Goal: Check status: Check status

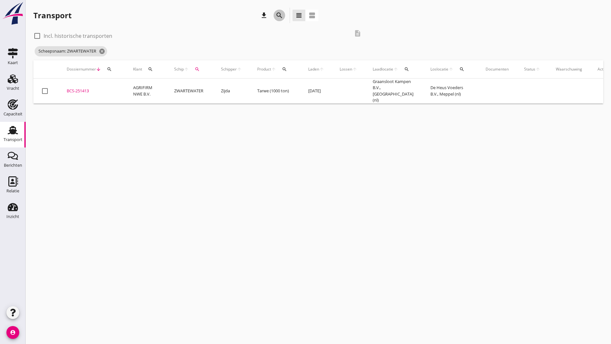
click at [280, 13] on icon "search" at bounding box center [280, 16] width 8 height 8
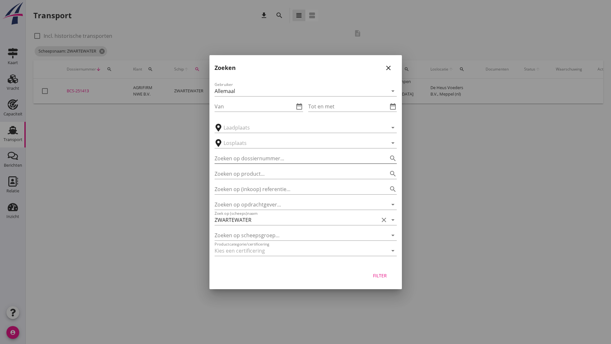
click at [253, 157] on input "Zoeken op dossiernummer..." at bounding box center [297, 158] width 164 height 10
type input "251404"
click at [378, 275] on div "Filter" at bounding box center [380, 275] width 18 height 7
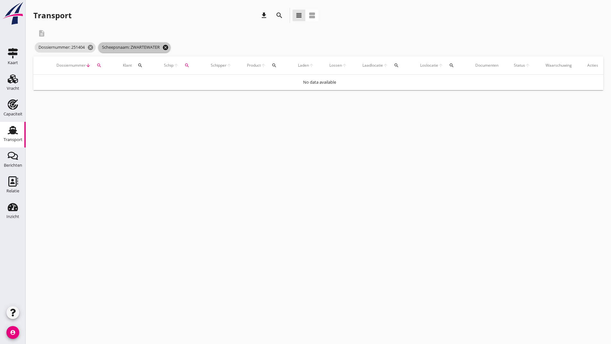
click at [169, 47] on icon "cancel" at bounding box center [165, 47] width 6 height 6
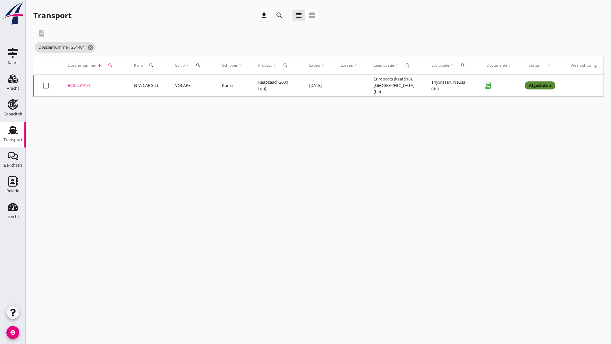
click at [80, 87] on div "BCS-251404" at bounding box center [93, 85] width 51 height 6
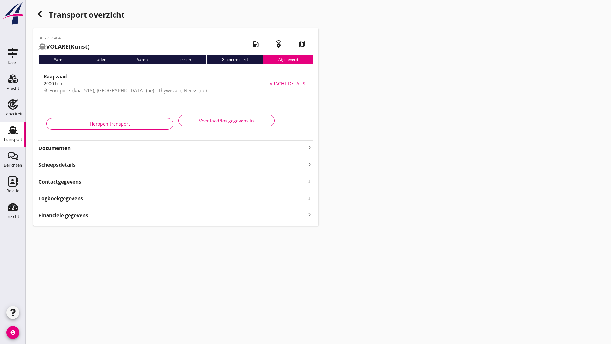
click at [70, 146] on strong "Documenten" at bounding box center [171, 148] width 267 height 7
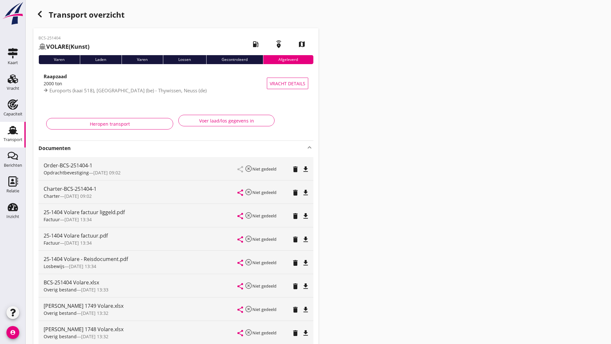
scroll to position [111, 0]
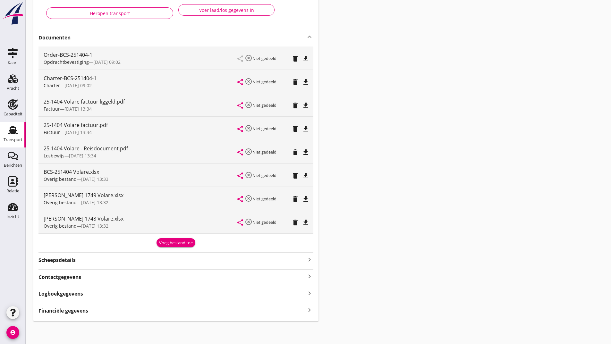
drag, startPoint x: 167, startPoint y: 242, endPoint x: 164, endPoint y: 244, distance: 4.3
click at [166, 242] on div "Voeg bestand toe" at bounding box center [176, 243] width 34 height 6
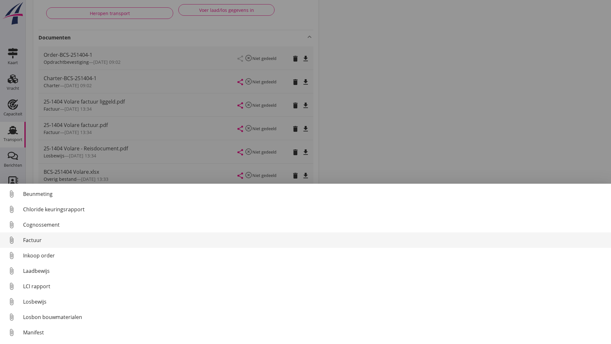
click at [33, 240] on div "Factuur" at bounding box center [314, 240] width 583 height 8
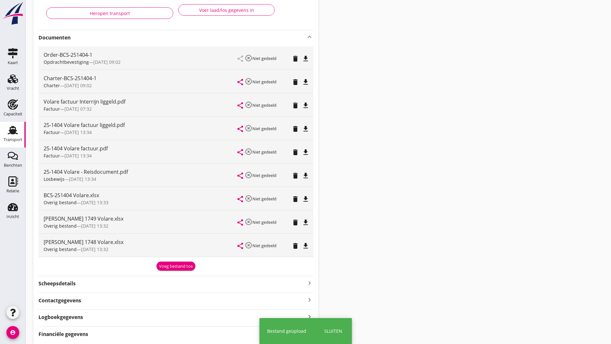
scroll to position [0, 0]
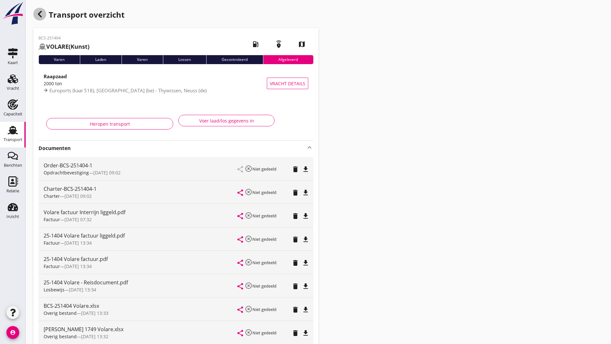
click at [41, 13] on icon "button" at bounding box center [40, 14] width 8 height 8
